Goal: Entertainment & Leisure: Consume media (video, audio)

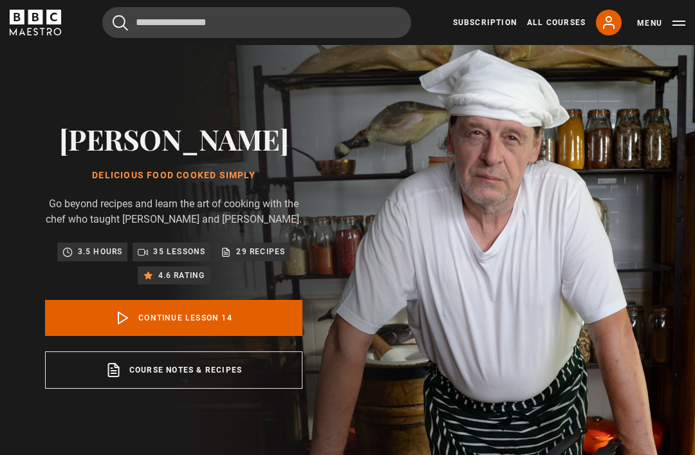
click at [262, 336] on link "Continue lesson 14" at bounding box center [173, 318] width 257 height 36
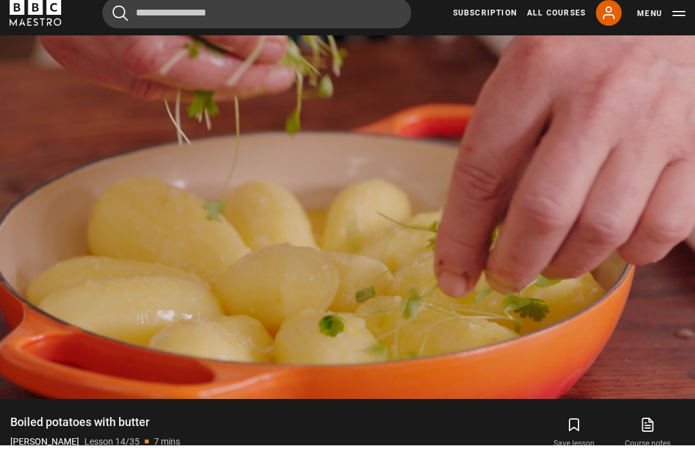
scroll to position [581, 0]
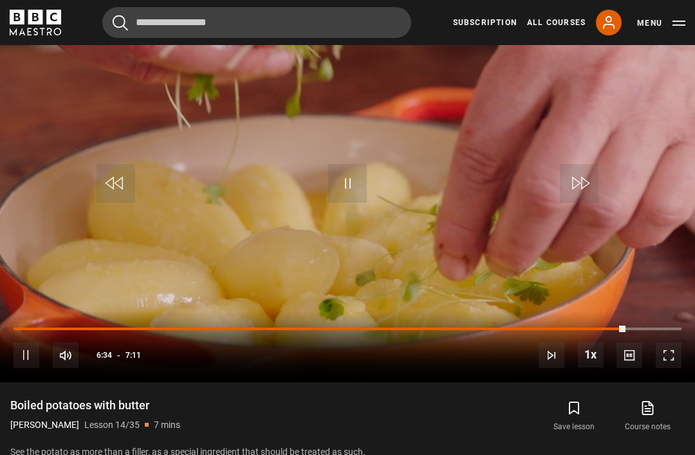
click at [621, 223] on video-js "Video Player is loading. Play Lesson Boiled potatoes with butter 10s Skip Back …" at bounding box center [347, 186] width 695 height 391
click at [669, 373] on div "10s Skip Back 10 seconds Pause 10s Skip Forward 10 seconds Loaded : 2.30% Pause…" at bounding box center [347, 346] width 695 height 71
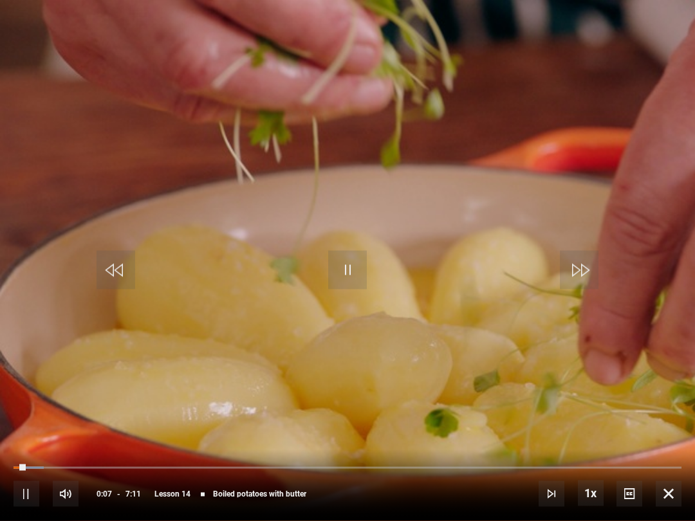
scroll to position [0, 0]
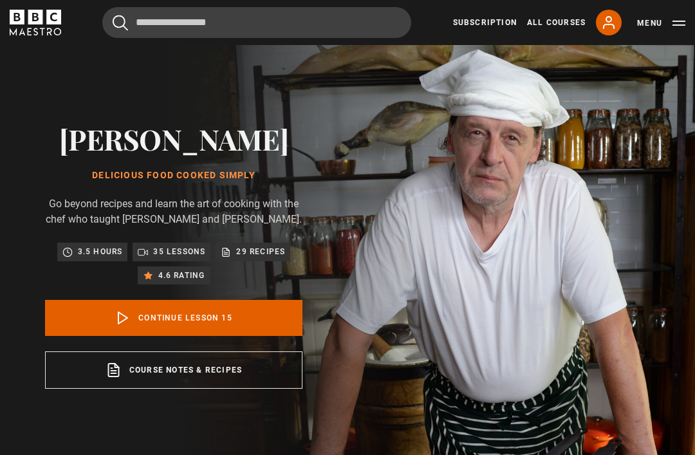
click at [270, 336] on link "Continue lesson 15" at bounding box center [173, 318] width 257 height 36
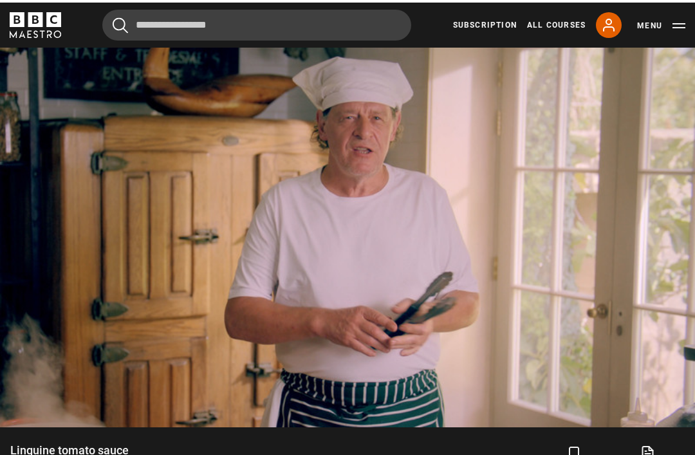
scroll to position [531, 0]
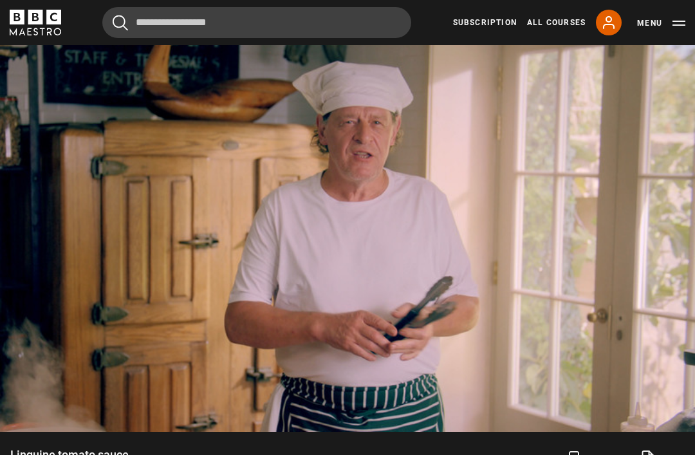
click at [321, 351] on video-js "Video Player is loading. Play Lesson Linguine tomato sauce 10s Skip Back 10 sec…" at bounding box center [347, 236] width 695 height 391
